Goal: Task Accomplishment & Management: Use online tool/utility

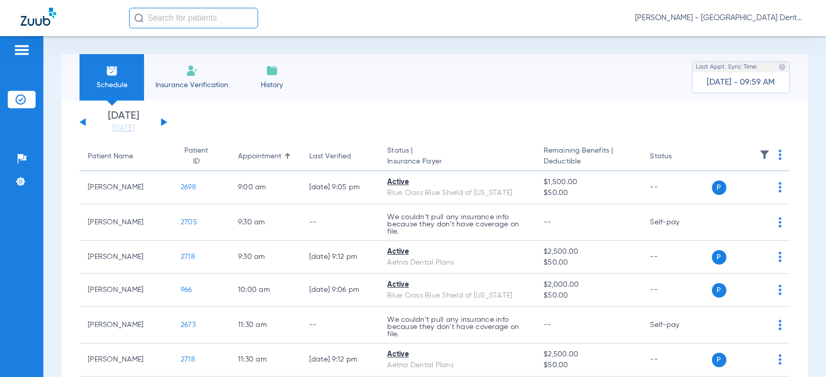
click at [160, 122] on div "[DATE] [DATE] [DATE] [DATE] [DATE] [DATE] [DATE] [DATE] [DATE] [DATE] [DATE] [D…" at bounding box center [124, 122] width 88 height 23
click at [164, 121] on button at bounding box center [164, 122] width 6 height 8
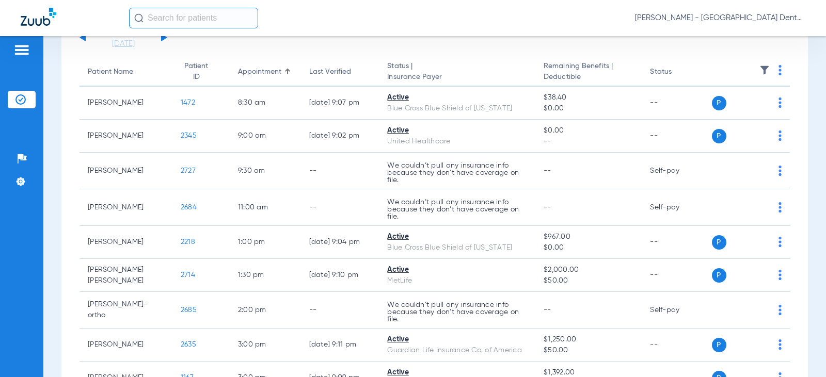
scroll to position [103, 0]
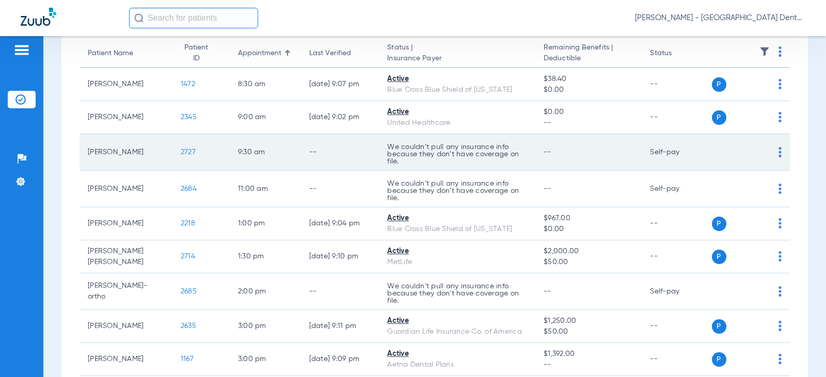
click at [778, 153] on img at bounding box center [779, 152] width 3 height 10
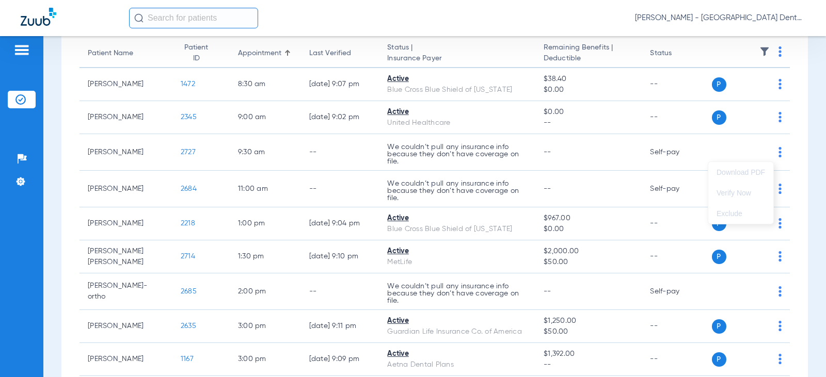
click at [745, 157] on div at bounding box center [413, 188] width 826 height 377
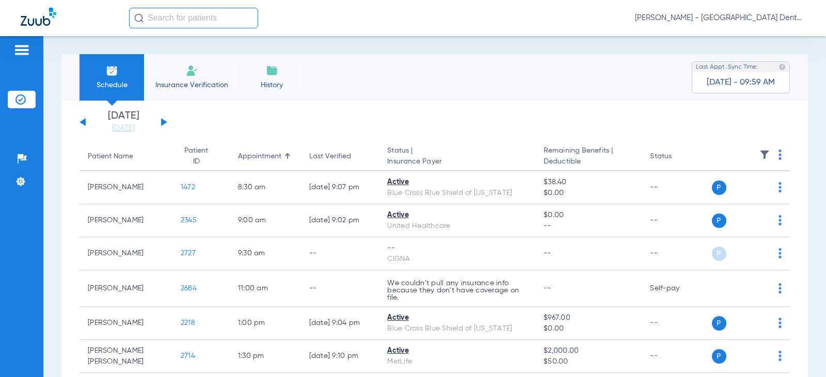
click at [164, 122] on button at bounding box center [164, 122] width 6 height 8
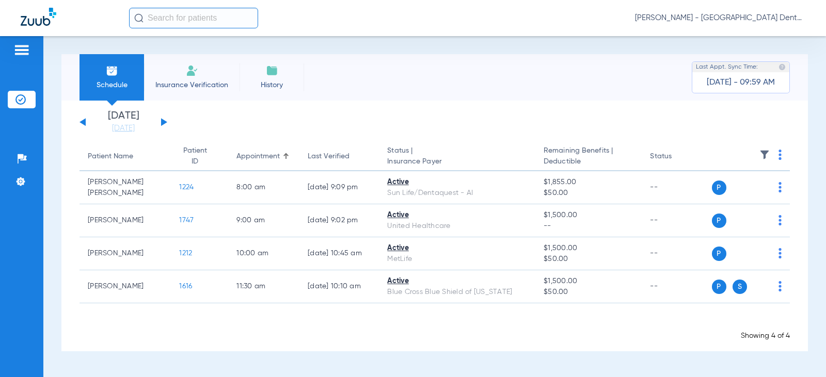
click at [85, 122] on button at bounding box center [83, 122] width 6 height 8
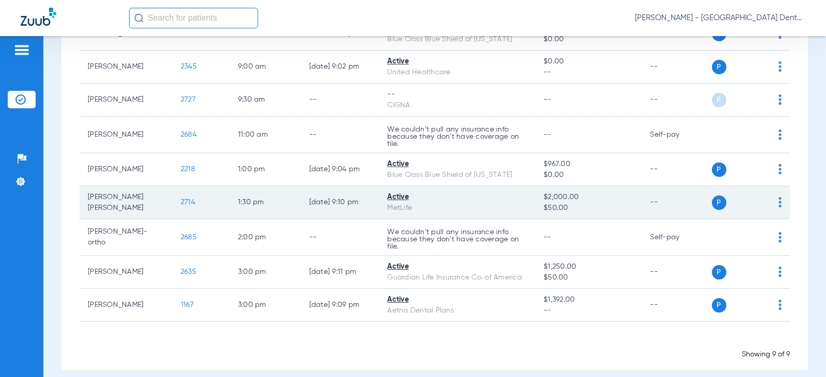
scroll to position [155, 0]
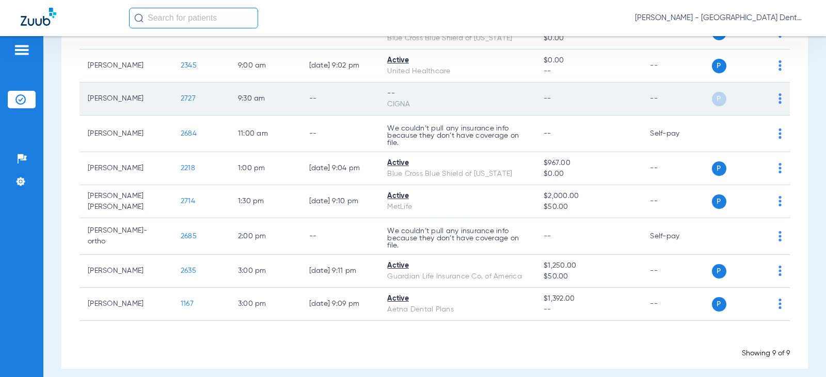
click at [778, 97] on img at bounding box center [779, 98] width 3 height 10
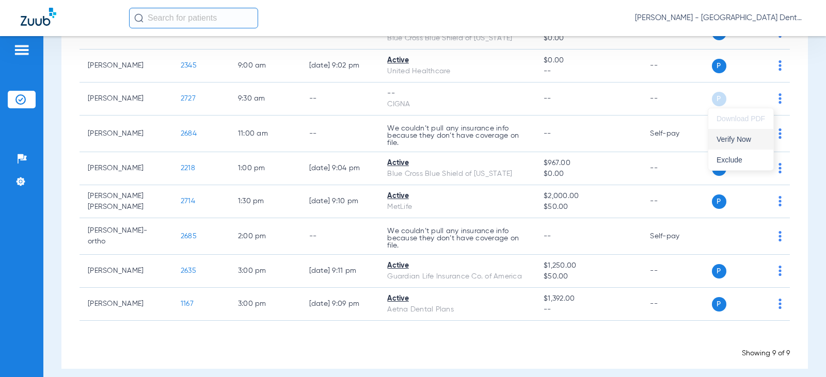
click at [739, 138] on span "Verify Now" at bounding box center [741, 139] width 49 height 7
